Goal: Use online tool/utility: Use online tool/utility

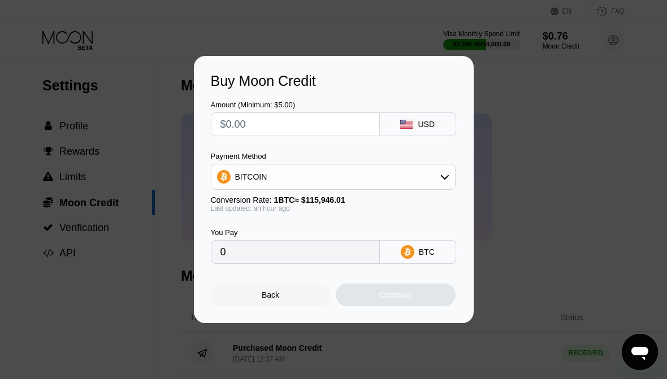
click at [332, 126] on input "text" at bounding box center [295, 124] width 150 height 23
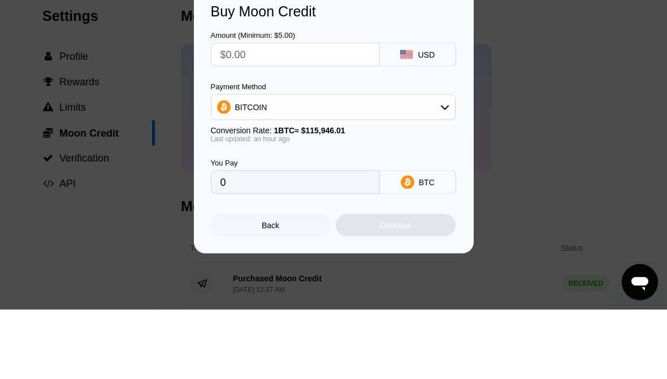
type input "$2"
type input "0.00001730"
type input "$21"
type input "0.00018160"
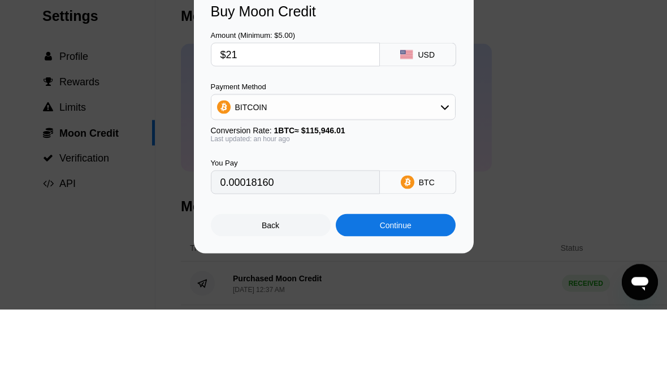
type input "$215"
type input "0.00185922"
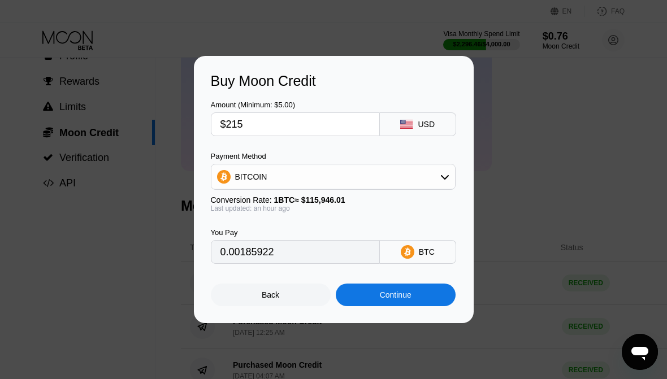
click at [435, 297] on div "Continue" at bounding box center [396, 295] width 120 height 23
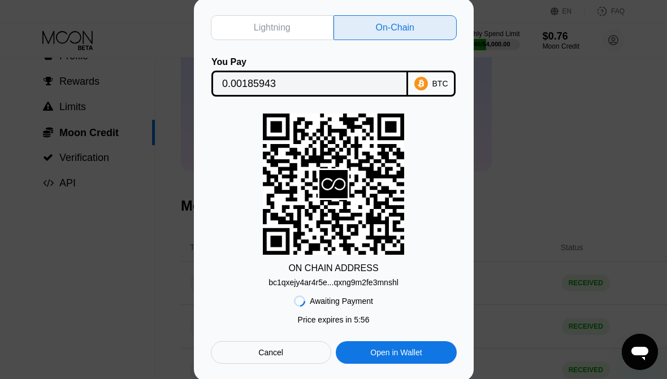
click at [289, 357] on div "Cancel" at bounding box center [271, 352] width 120 height 23
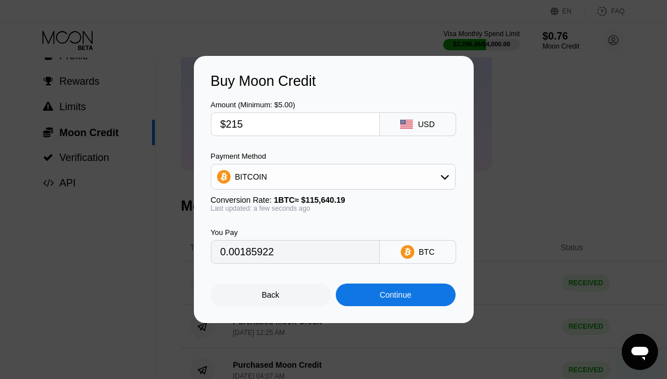
click at [335, 129] on input "$215" at bounding box center [295, 124] width 150 height 23
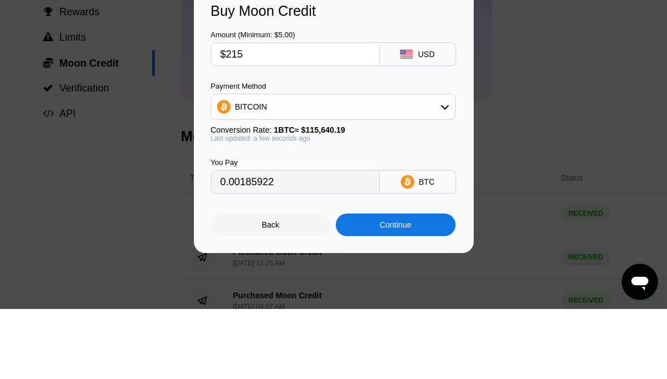
type input "$21"
type input "0.00018160"
type input "$214"
type input "0.00185057"
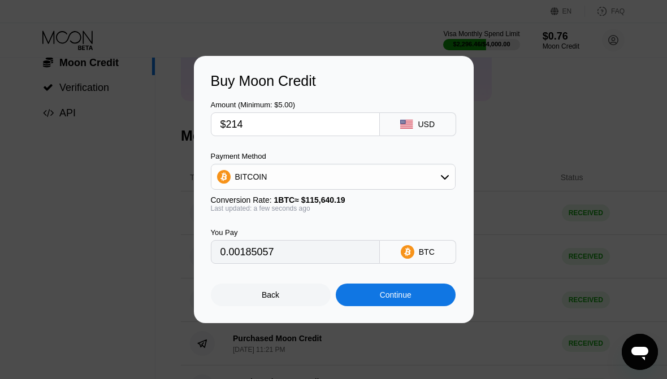
click at [427, 298] on div "Continue" at bounding box center [396, 295] width 120 height 23
